Goal: Transaction & Acquisition: Purchase product/service

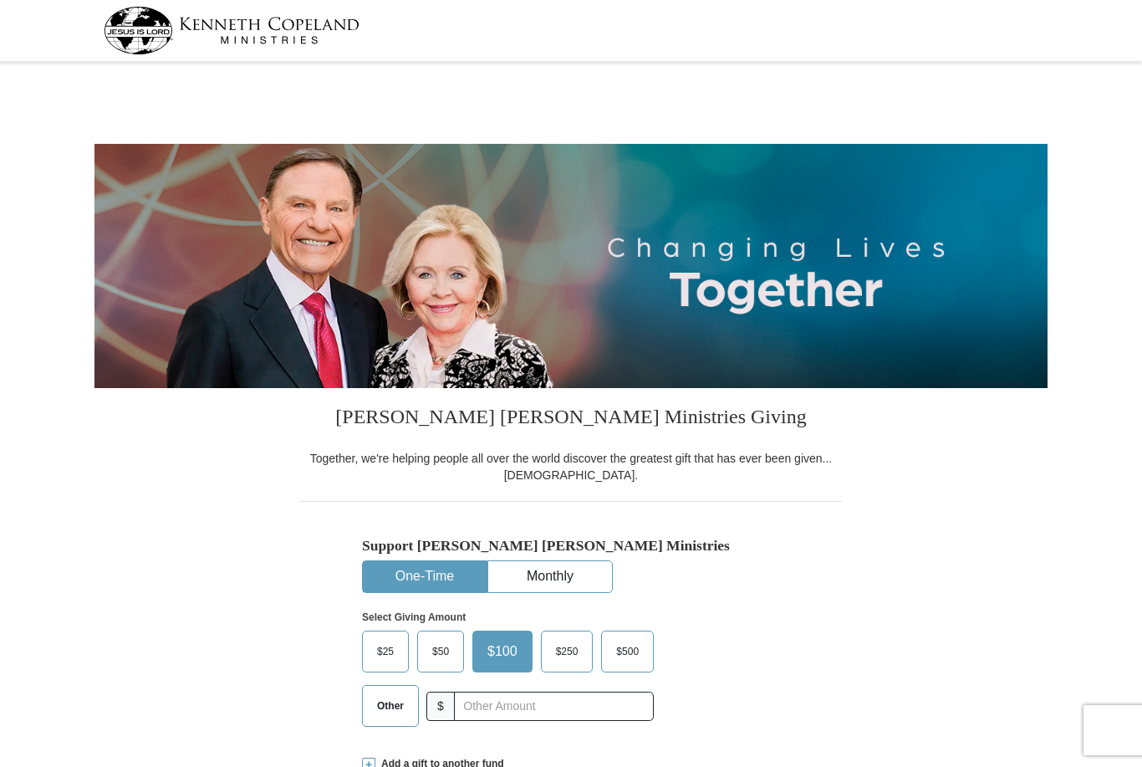
select select "CA"
click at [446, 641] on span "$50" at bounding box center [440, 651] width 33 height 25
click at [0, 0] on input "$50" at bounding box center [0, 0] width 0 height 0
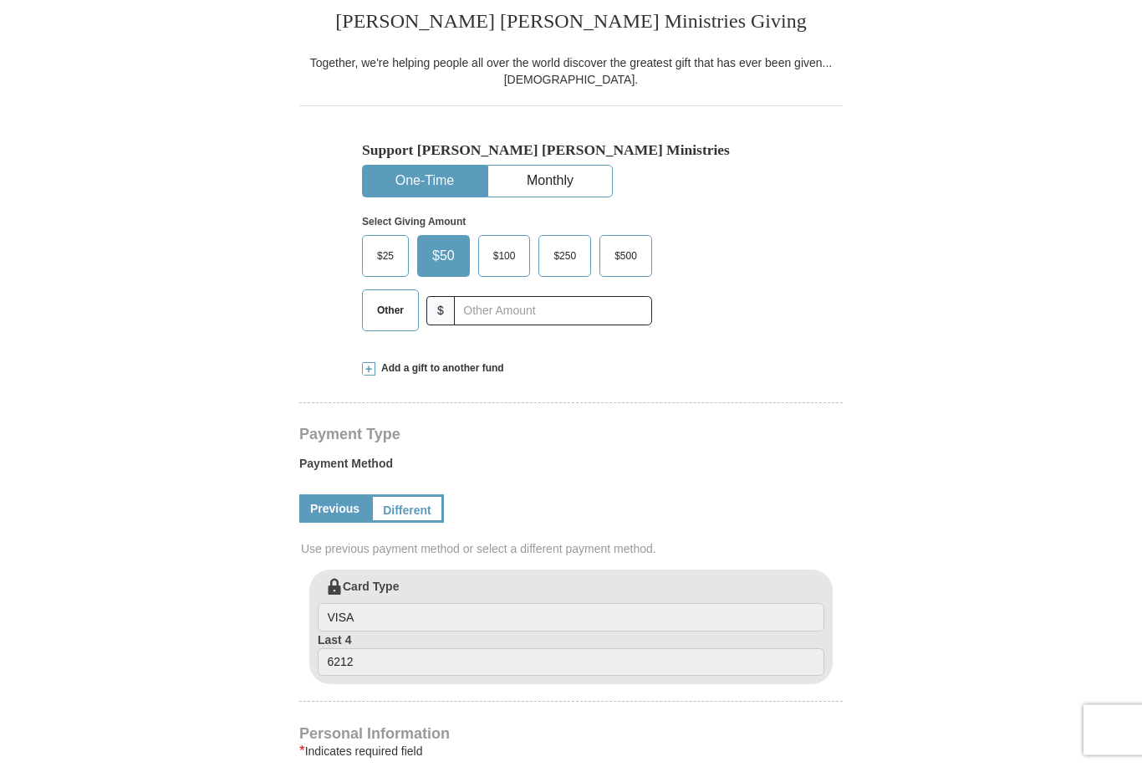
scroll to position [408, 0]
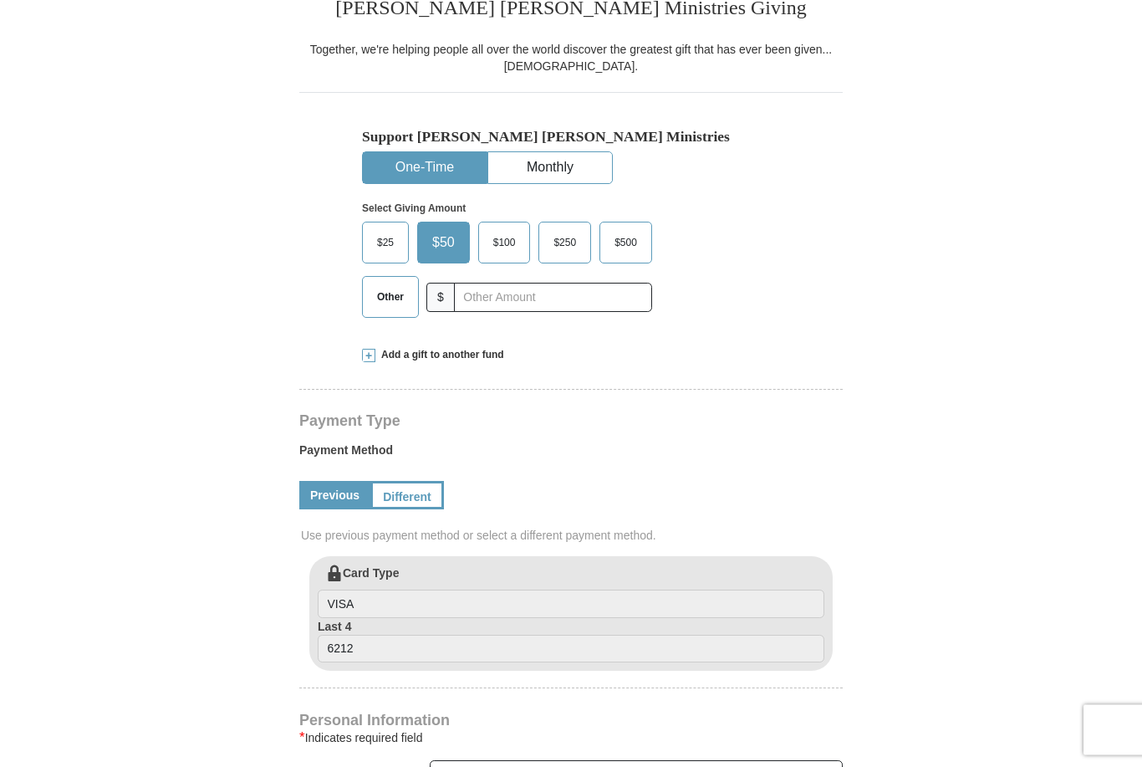
click at [365, 355] on span at bounding box center [368, 355] width 13 height 13
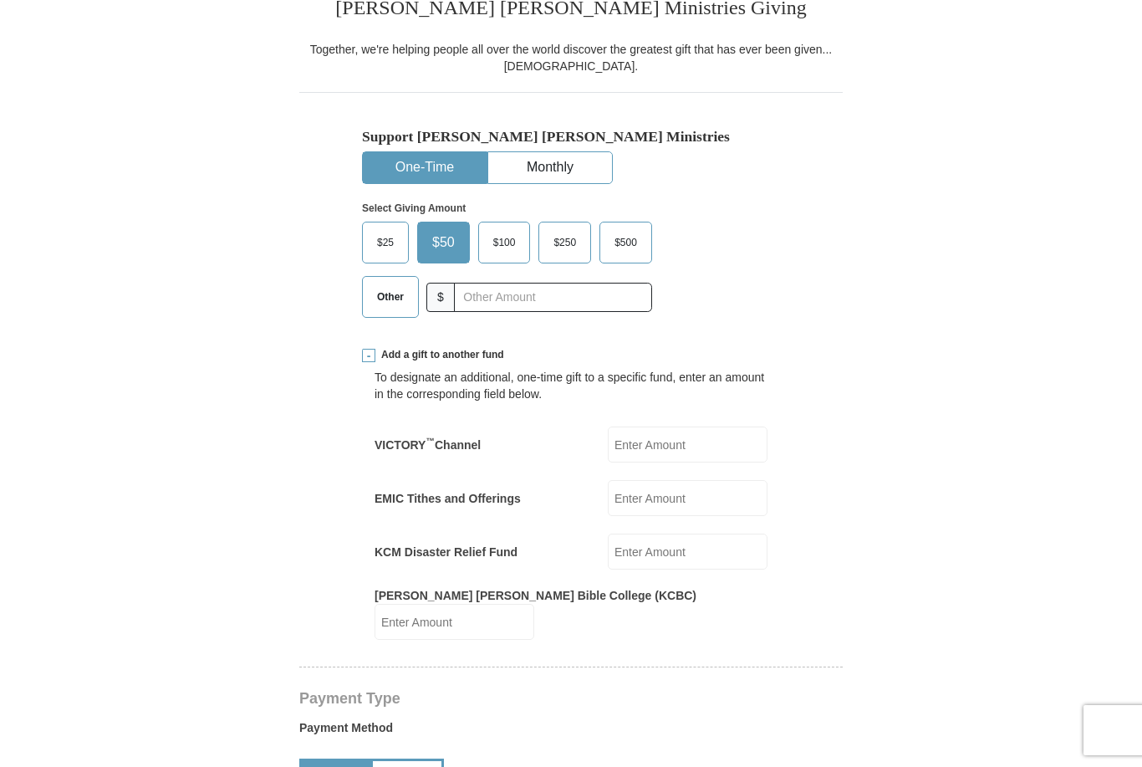
click at [741, 435] on input "VICTORY ™ Channel" at bounding box center [688, 444] width 160 height 36
click at [534, 610] on input "[PERSON_NAME] [PERSON_NAME] Bible College (KCBC)" at bounding box center [454, 622] width 160 height 36
type input "5"
click at [692, 550] on input "KCM Disaster Relief Fund" at bounding box center [688, 552] width 160 height 36
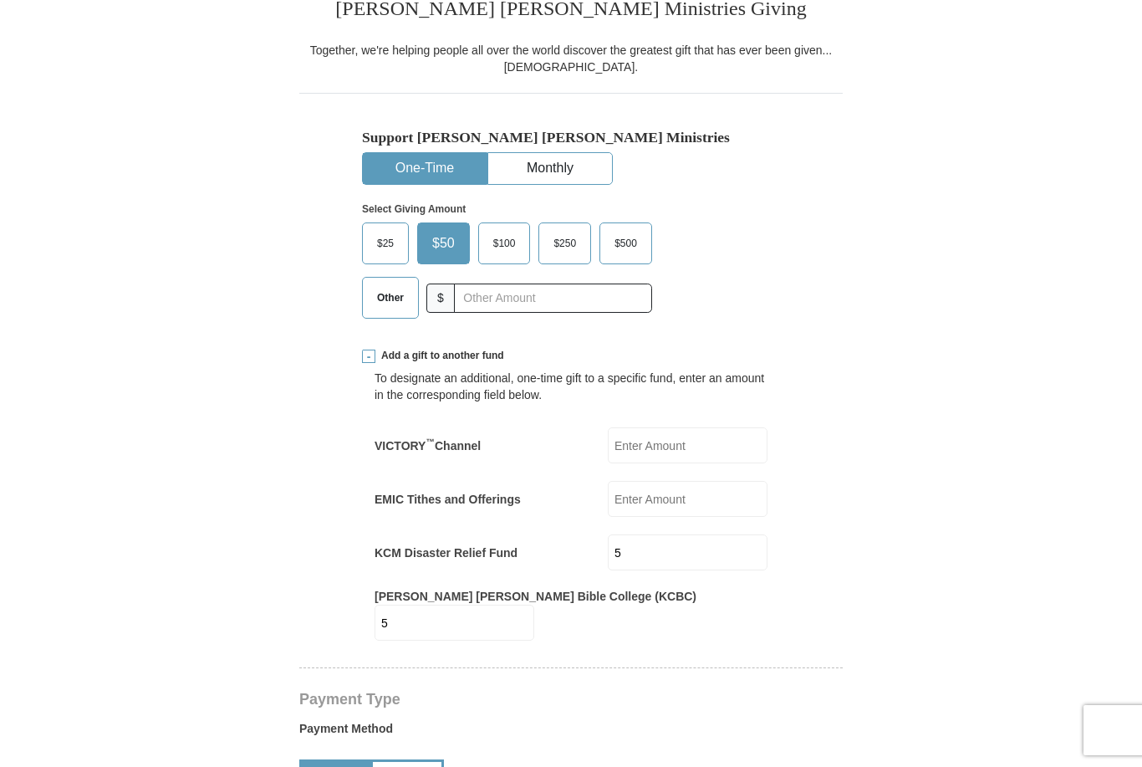
type input "5"
click at [698, 504] on input "EMIC Tithes and Offerings" at bounding box center [688, 499] width 160 height 36
type input "5"
click at [708, 439] on input "VICTORY ™ Channel" at bounding box center [688, 445] width 160 height 36
type input "5"
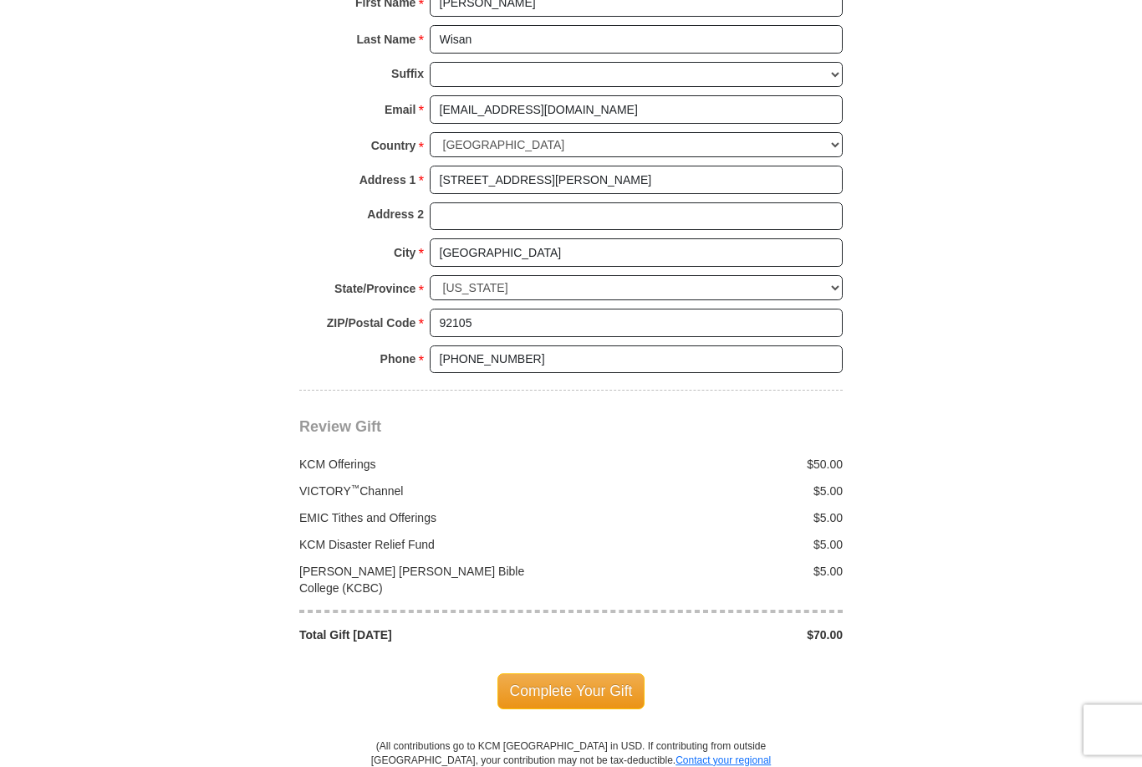
scroll to position [1462, 0]
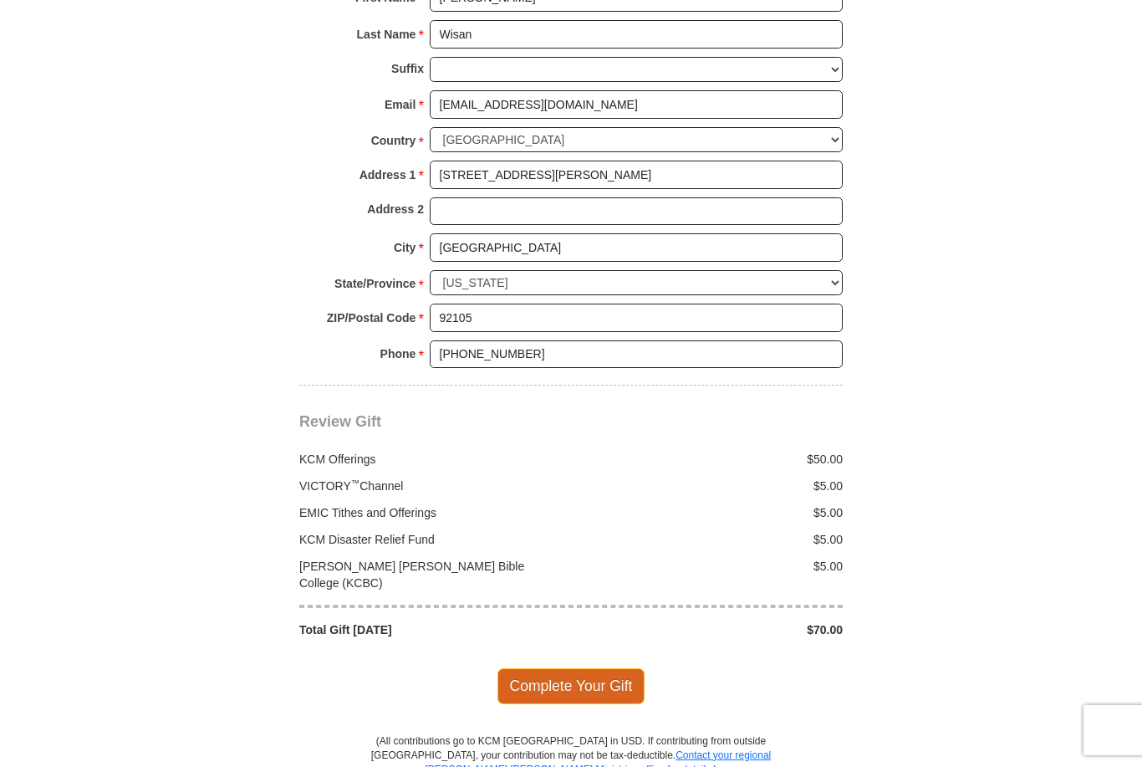
click at [573, 668] on span "Complete Your Gift" at bounding box center [571, 685] width 148 height 35
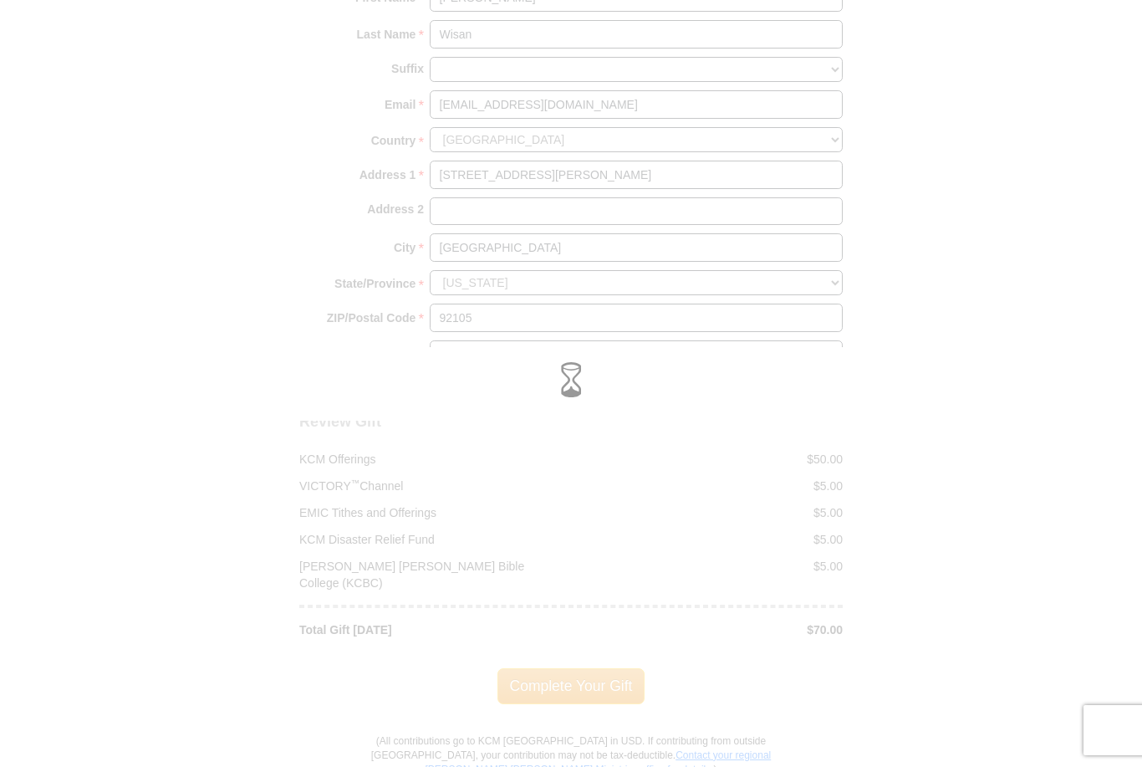
scroll to position [1106, 0]
